Goal: Information Seeking & Learning: Find specific fact

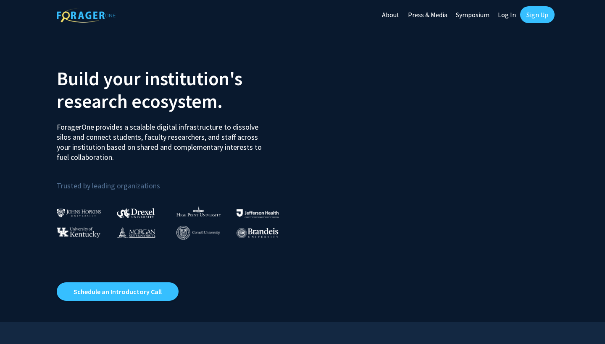
click at [504, 13] on link "Log In" at bounding box center [506, 14] width 26 height 29
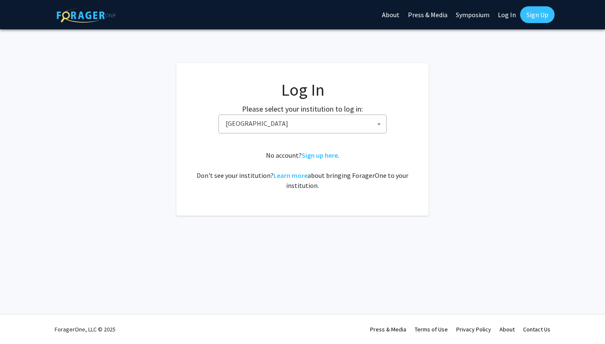
click at [348, 125] on span "[GEOGRAPHIC_DATA]" at bounding box center [304, 123] width 164 height 17
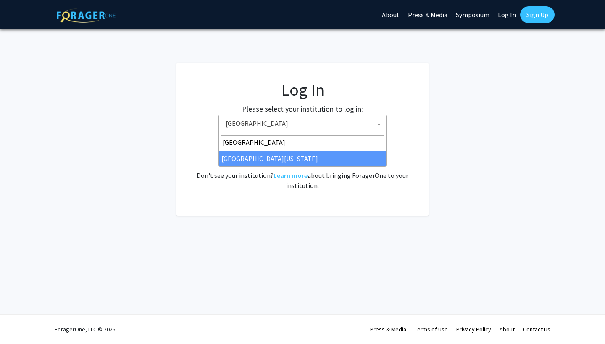
type input "[GEOGRAPHIC_DATA]"
select select "13"
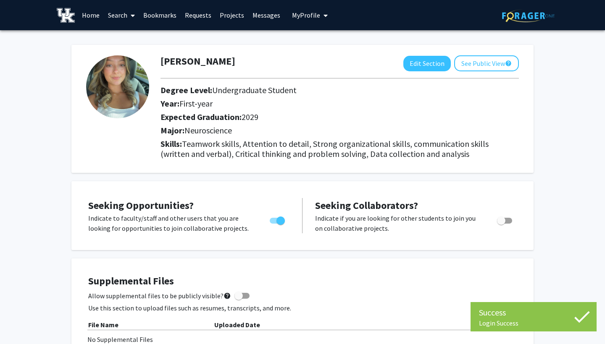
click at [258, 14] on link "Messages" at bounding box center [266, 14] width 36 height 29
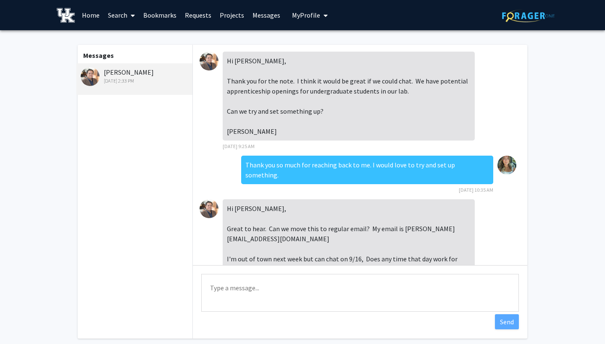
click at [205, 61] on img at bounding box center [208, 61] width 19 height 19
click at [94, 76] on img at bounding box center [90, 76] width 19 height 19
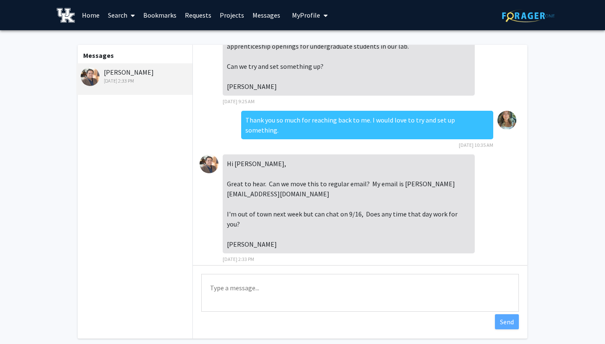
click at [205, 169] on img at bounding box center [208, 164] width 19 height 19
click at [226, 16] on link "Projects" at bounding box center [231, 14] width 33 height 29
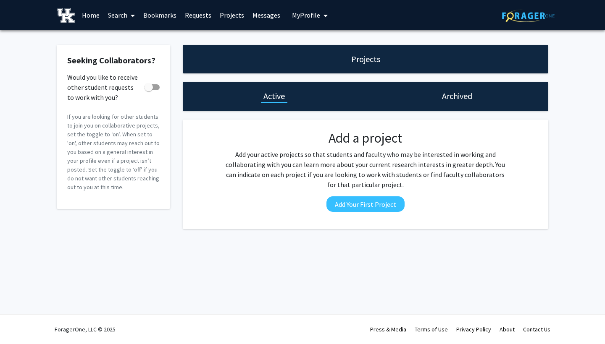
click at [200, 15] on link "Requests" at bounding box center [198, 14] width 35 height 29
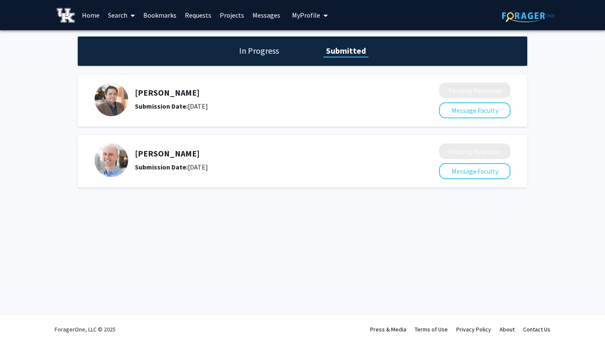
click at [160, 103] on b "Submission Date:" at bounding box center [161, 106] width 53 height 8
click at [130, 94] on div "[PERSON_NAME] Submission Date: [DATE]" at bounding box center [260, 100] width 333 height 34
click at [271, 56] on h1 "In Progress" at bounding box center [258, 51] width 45 height 12
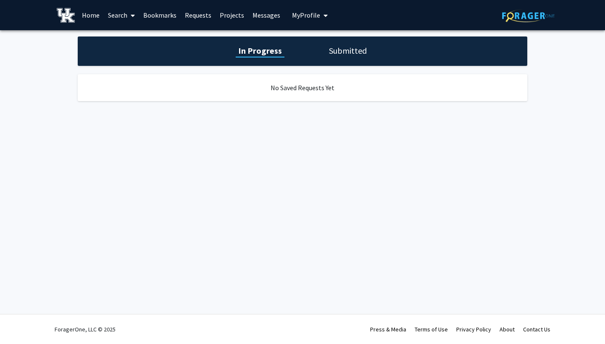
click at [332, 54] on h1 "Submitted" at bounding box center [347, 51] width 43 height 12
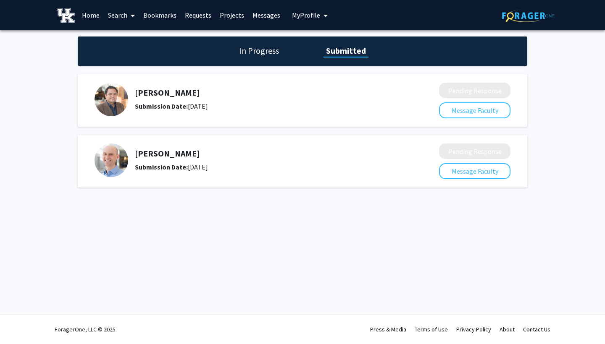
click at [396, 113] on div "[PERSON_NAME] Submission Date: [DATE]" at bounding box center [260, 100] width 333 height 34
click at [117, 98] on img at bounding box center [111, 100] width 34 height 34
click at [98, 18] on link "Home" at bounding box center [91, 14] width 26 height 29
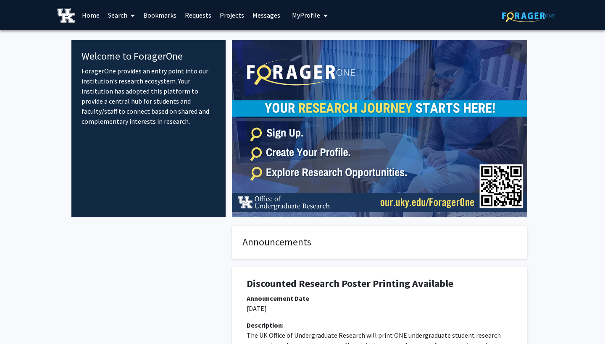
click at [128, 15] on span at bounding box center [131, 15] width 8 height 29
click at [154, 35] on span "Faculty/Staff" at bounding box center [135, 38] width 62 height 17
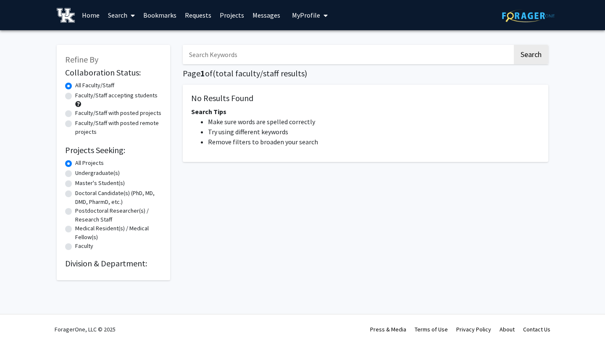
click at [216, 55] on input "Search Keywords" at bounding box center [348, 54] width 330 height 19
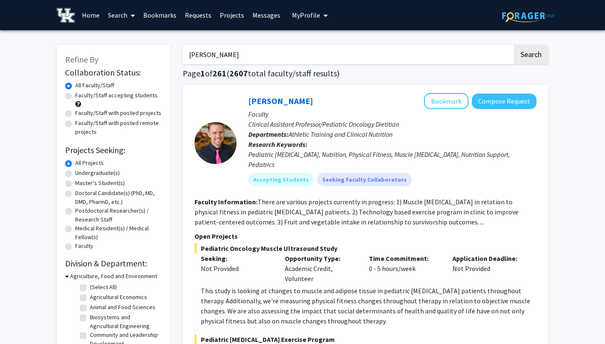
type input "[PERSON_NAME]"
click at [530, 56] on button "Search" at bounding box center [531, 54] width 34 height 19
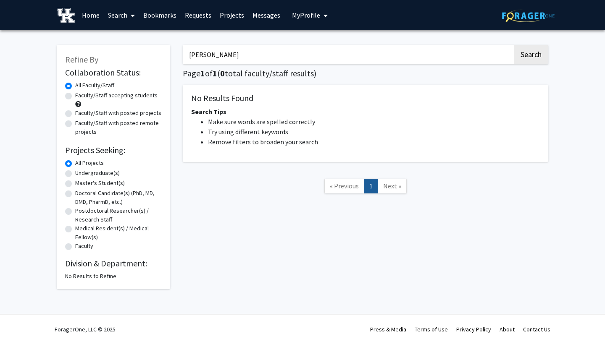
click at [266, 15] on link "Messages" at bounding box center [266, 14] width 36 height 29
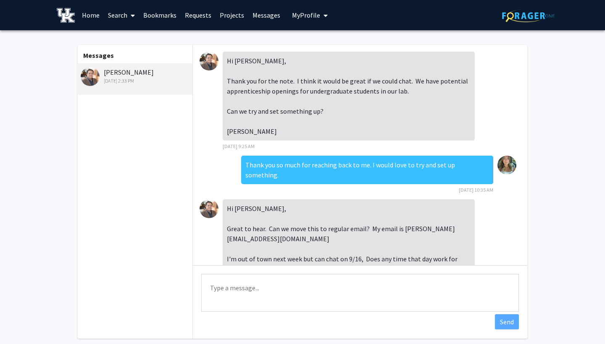
scroll to position [45, 0]
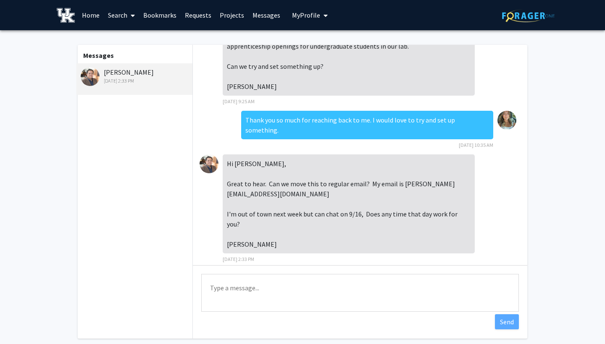
drag, startPoint x: 144, startPoint y: 71, endPoint x: 98, endPoint y: 69, distance: 46.6
click at [98, 69] on div "[PERSON_NAME] [DATE] 2:33 PM" at bounding box center [136, 76] width 110 height 18
copy div "[PERSON_NAME]"
click at [121, 13] on link "Search" at bounding box center [121, 14] width 35 height 29
click at [152, 34] on span "Faculty/Staff" at bounding box center [135, 38] width 62 height 17
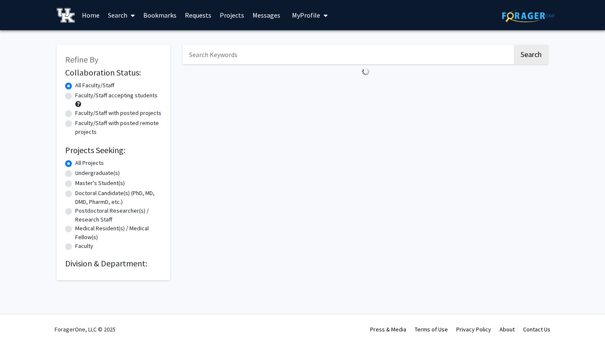
click at [228, 57] on input "Search Keywords" at bounding box center [348, 54] width 330 height 19
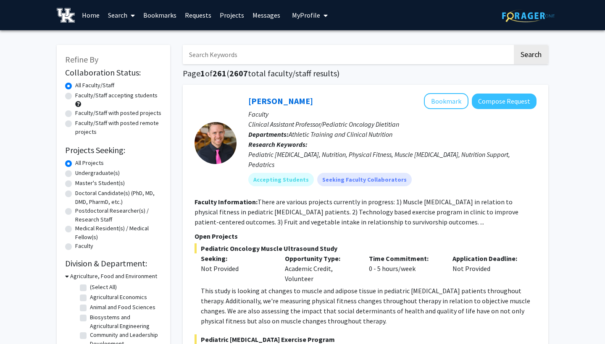
paste input "[PERSON_NAME]"
type input "[PERSON_NAME]"
click at [530, 56] on button "Search" at bounding box center [531, 54] width 34 height 19
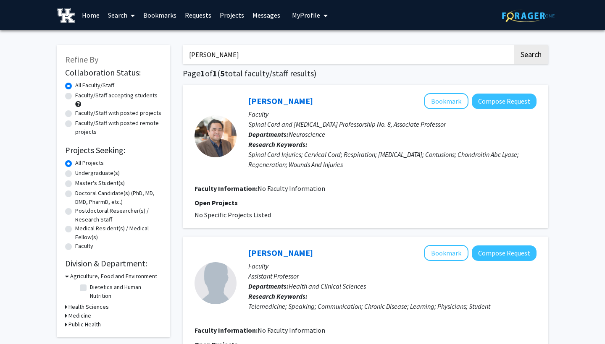
click at [271, 108] on div "[PERSON_NAME] Bookmark Compose Request" at bounding box center [392, 101] width 288 height 16
click at [271, 103] on link "[PERSON_NAME]" at bounding box center [280, 101] width 65 height 10
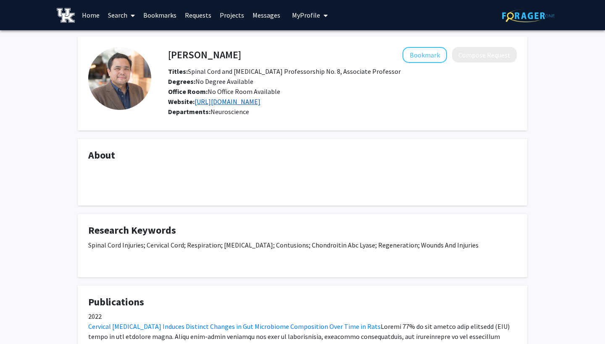
click at [260, 104] on link "[URL][DOMAIN_NAME]" at bounding box center [227, 101] width 66 height 8
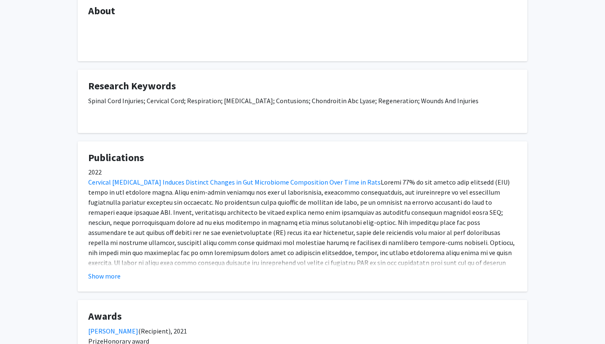
scroll to position [170, 0]
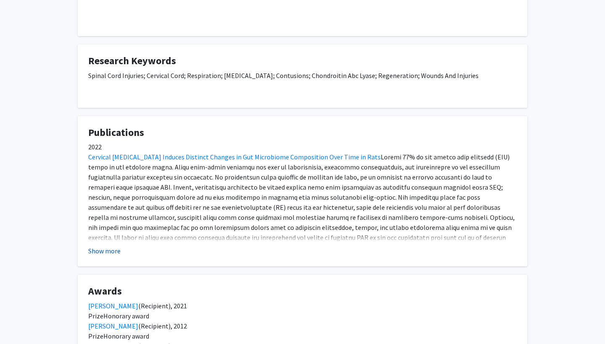
click at [104, 249] on button "Show more" at bounding box center [104, 251] width 32 height 10
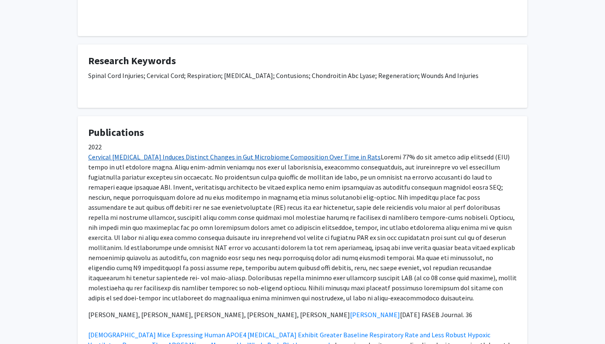
click at [253, 156] on link "Cervical [MEDICAL_DATA] Induces Distinct Changes in Gut Microbiome Composition …" at bounding box center [234, 157] width 292 height 8
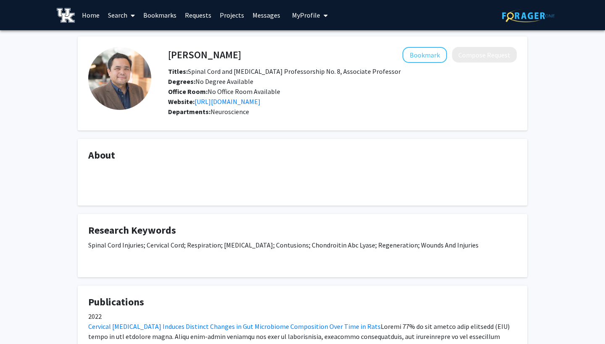
scroll to position [0, 0]
click at [134, 74] on img at bounding box center [119, 78] width 63 height 63
drag, startPoint x: 187, startPoint y: 74, endPoint x: 222, endPoint y: 73, distance: 34.9
click at [222, 73] on span "Titles: Spinal Cord and [MEDICAL_DATA] Professorship No. 8, Associate Professor" at bounding box center [284, 71] width 233 height 8
